Goal: Information Seeking & Learning: Learn about a topic

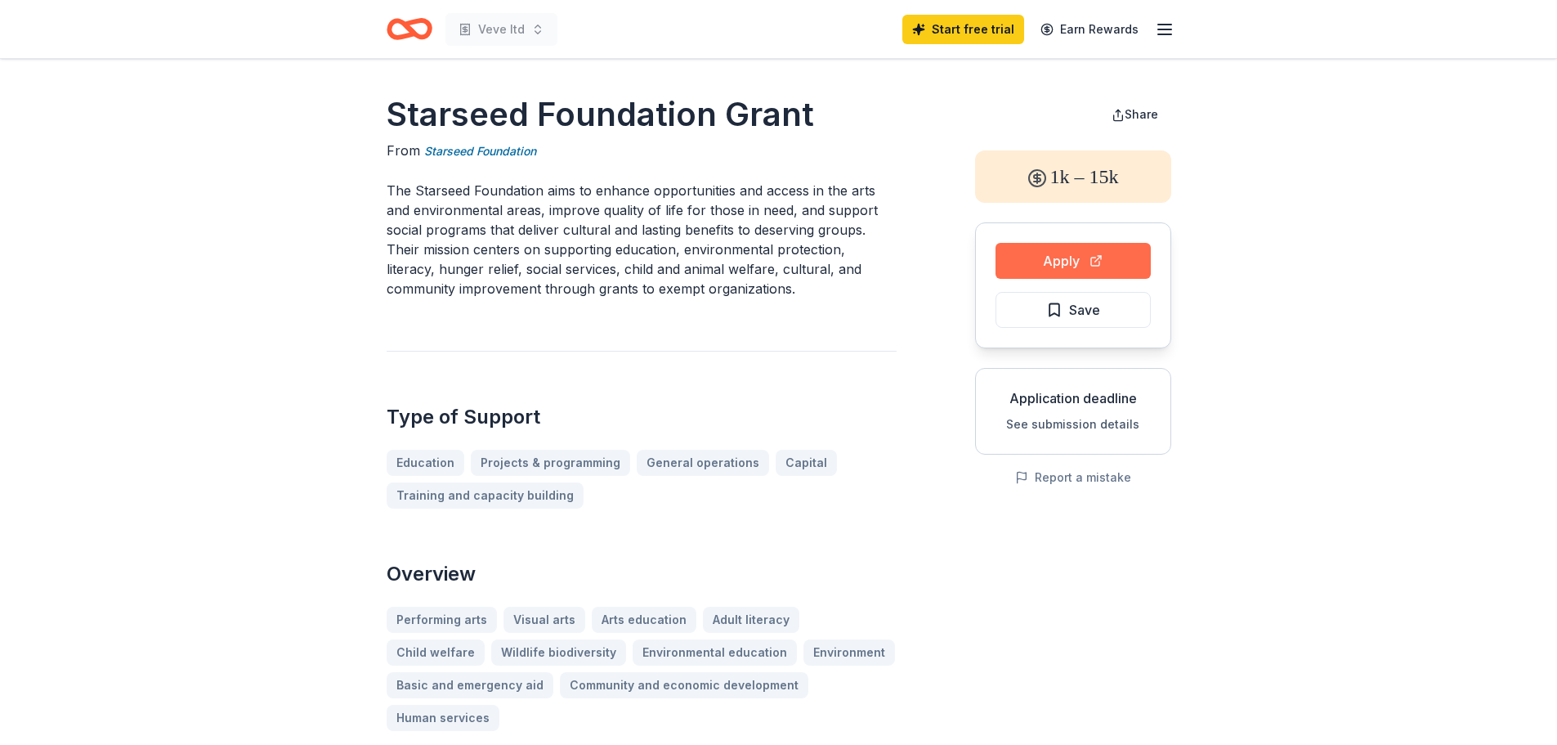
click at [1111, 246] on button "Apply" at bounding box center [1072, 261] width 155 height 36
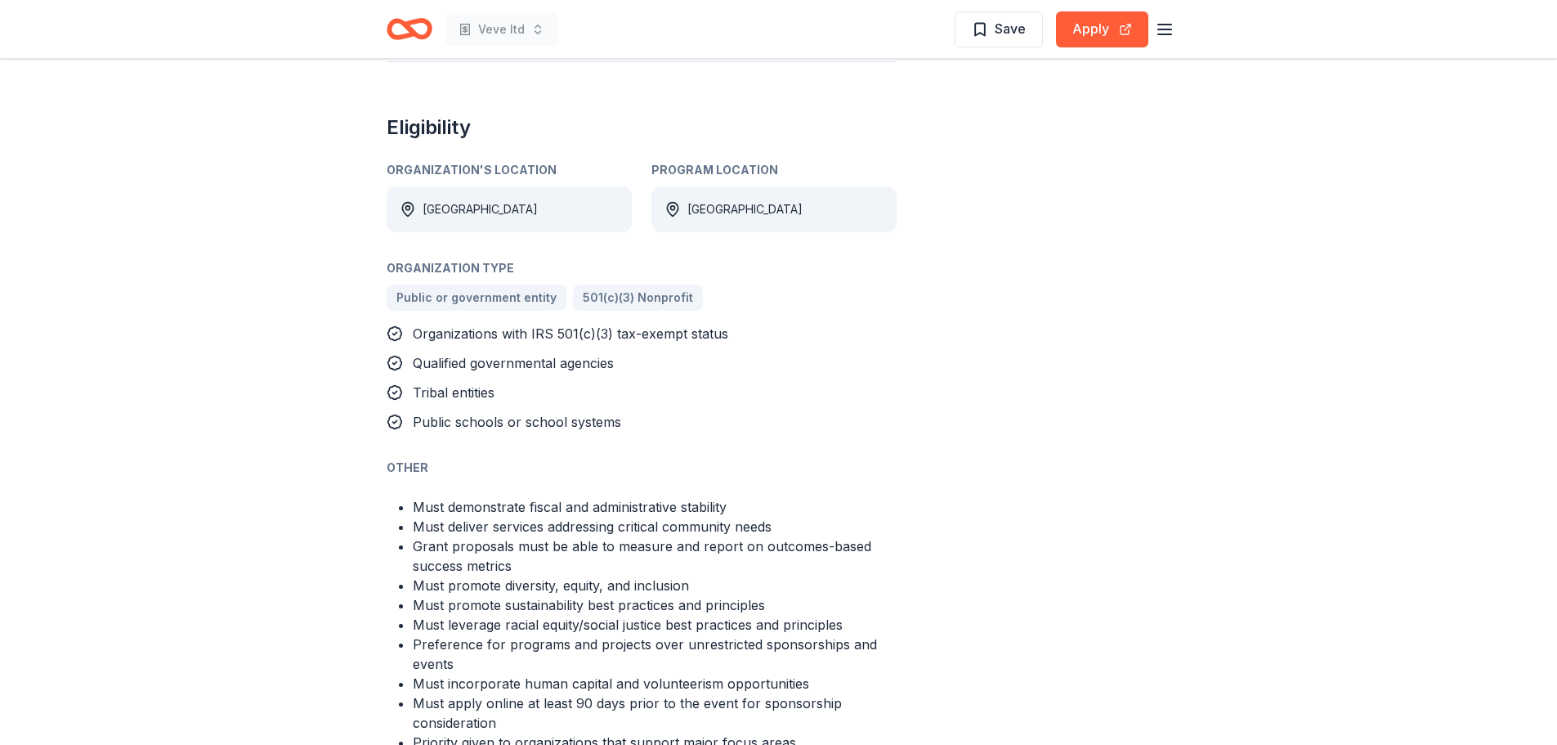
scroll to position [899, 0]
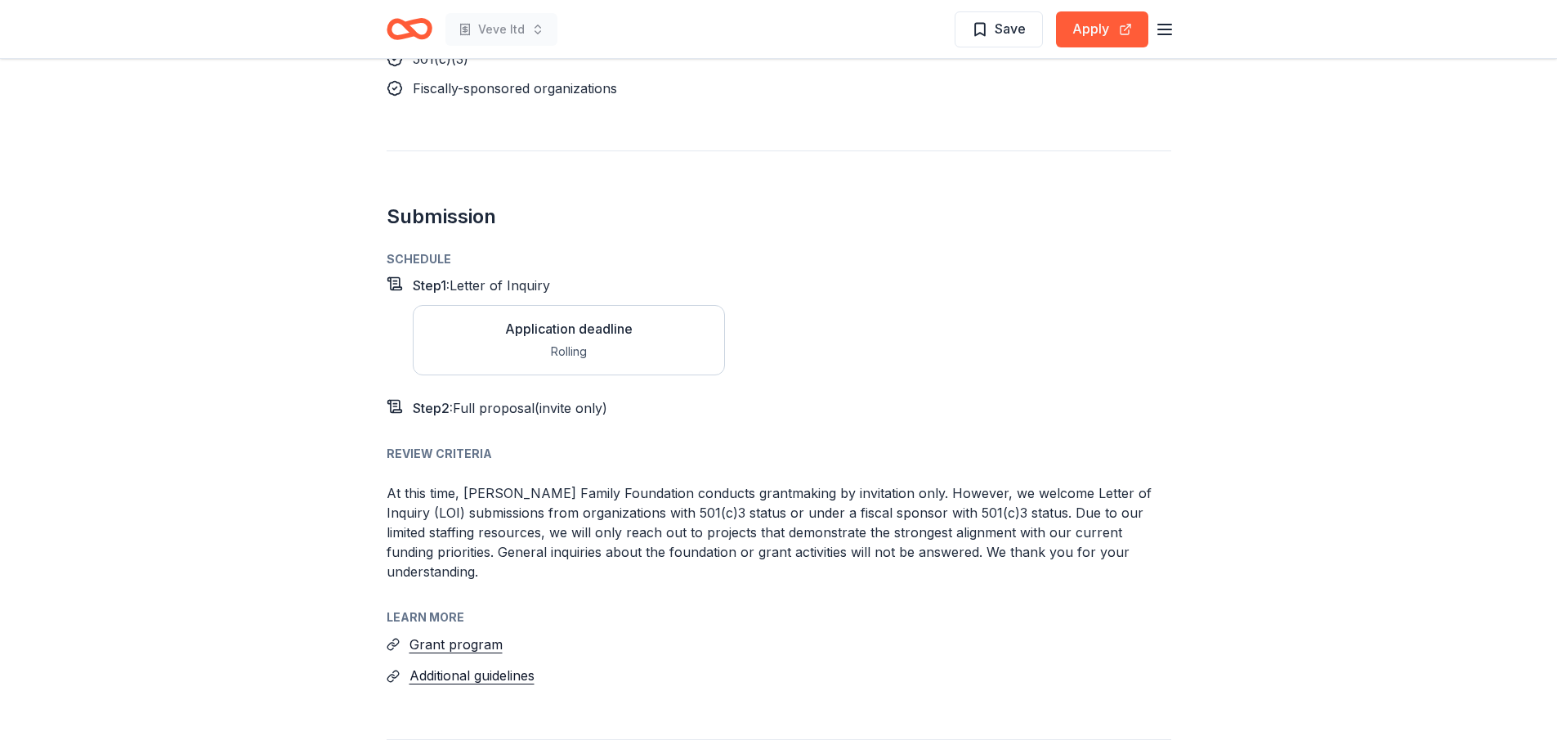
scroll to position [1961, 0]
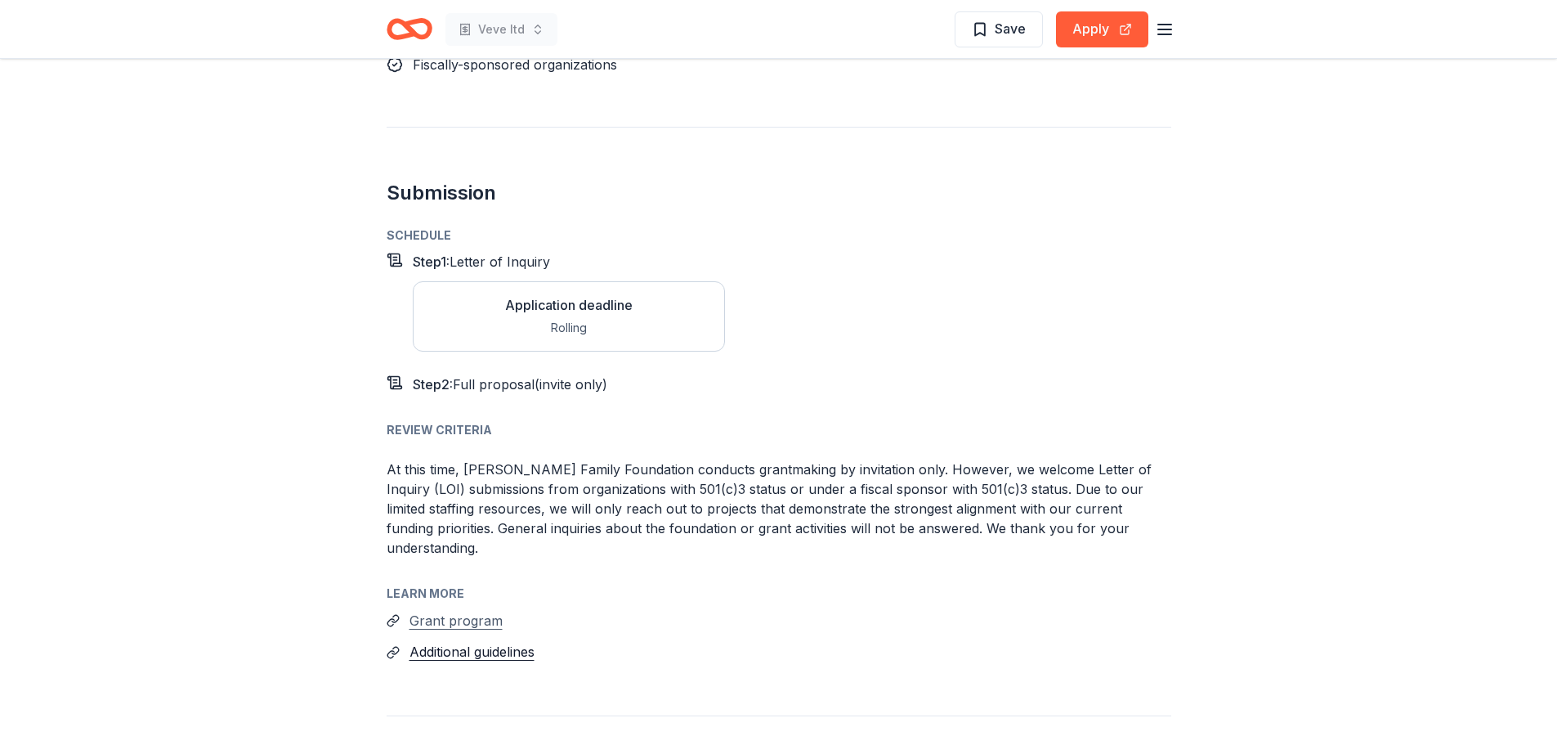
click at [458, 610] on button "Grant program" at bounding box center [455, 620] width 93 height 21
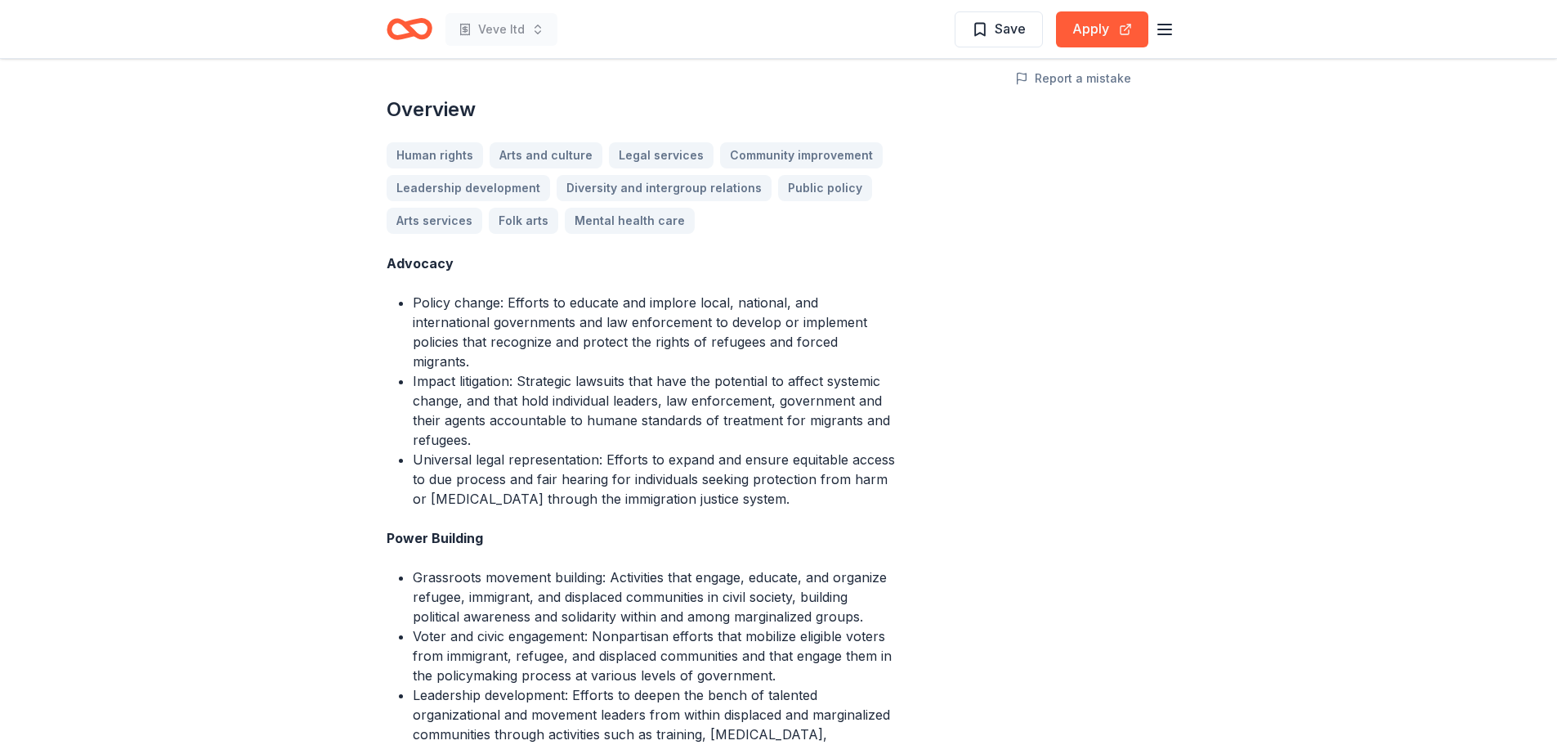
scroll to position [409, 0]
